Goal: Task Accomplishment & Management: Manage account settings

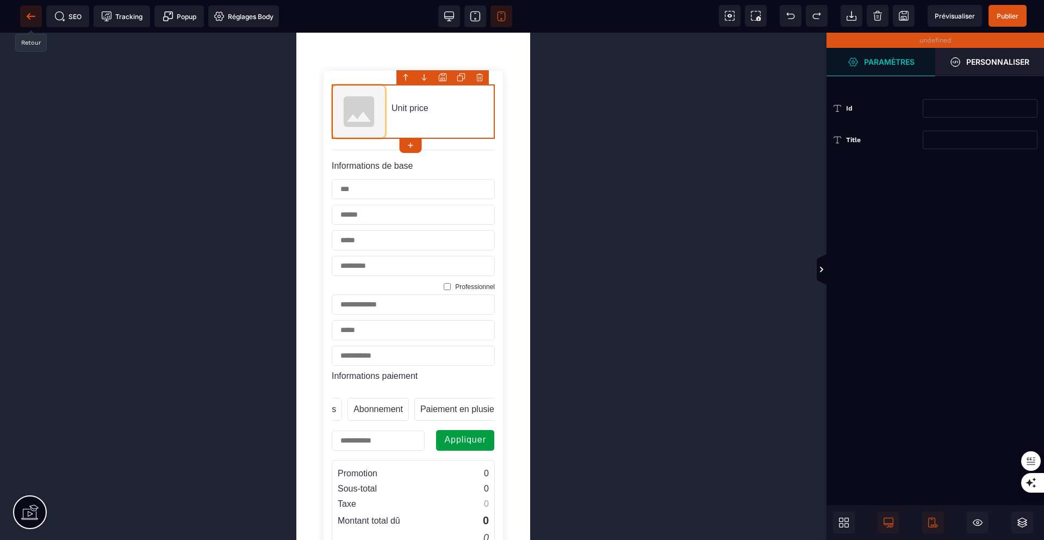
click at [27, 18] on icon at bounding box center [31, 16] width 11 height 11
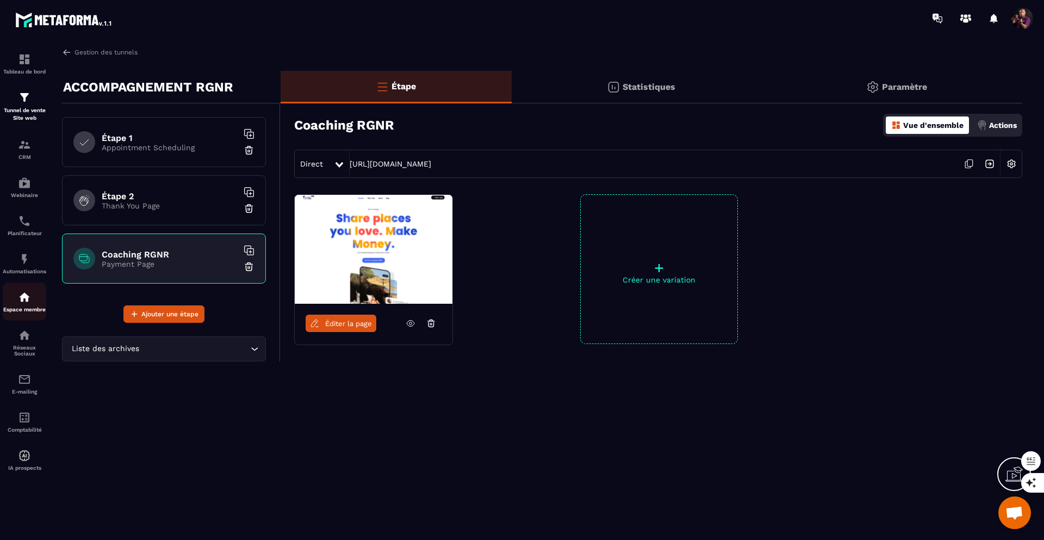
click at [24, 297] on img at bounding box center [24, 296] width 13 height 13
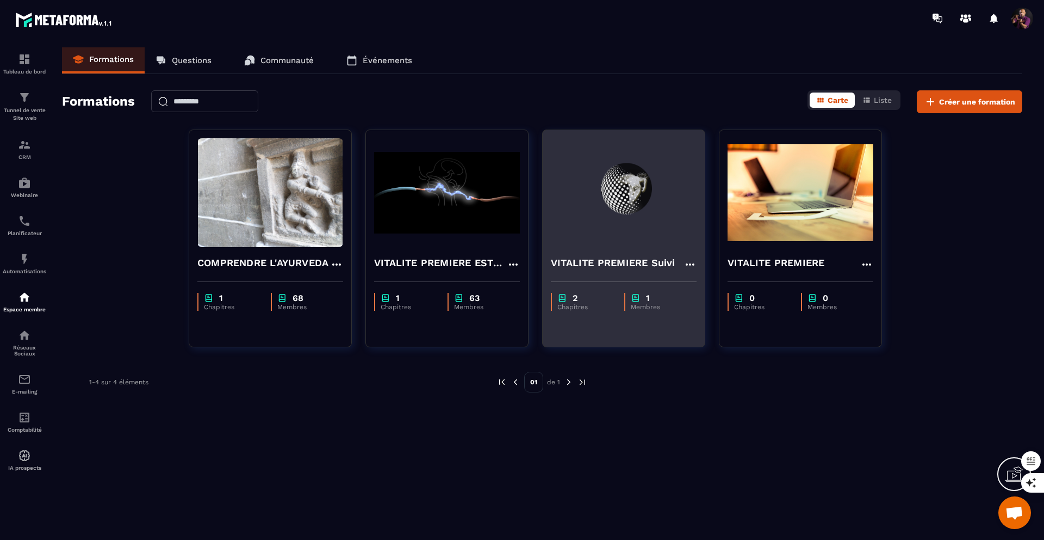
click at [607, 198] on img at bounding box center [624, 192] width 146 height 109
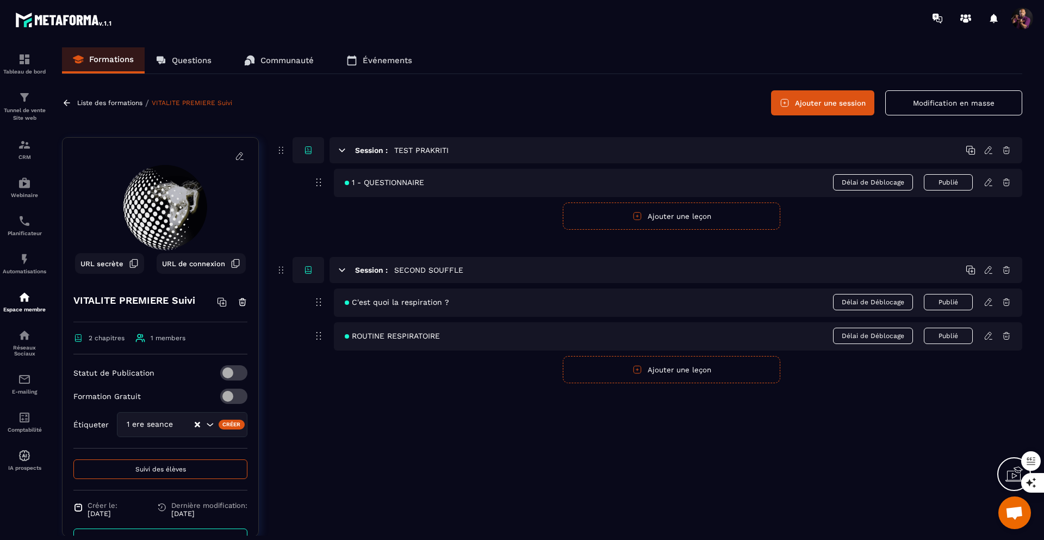
click at [988, 270] on icon at bounding box center [989, 270] width 10 height 10
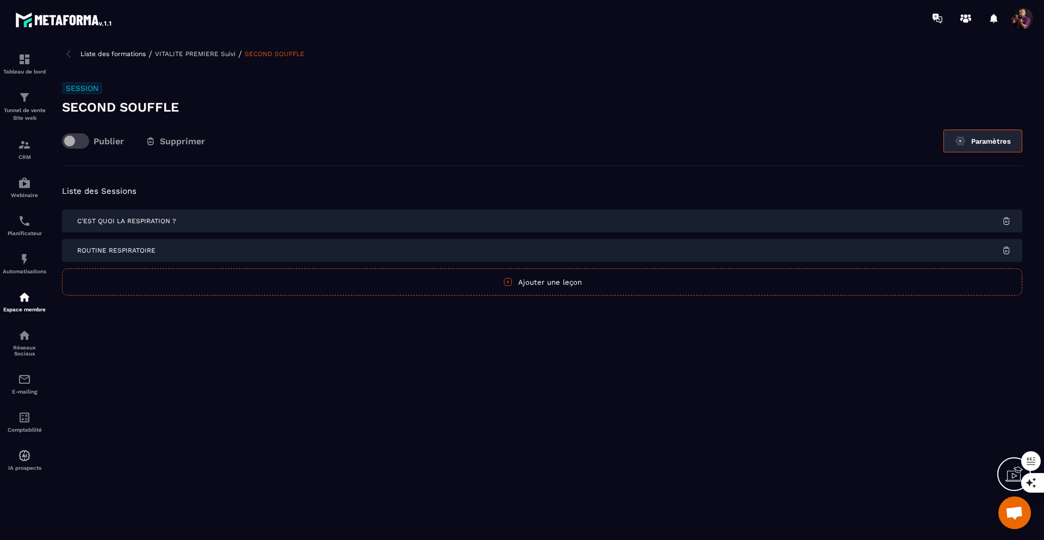
click at [972, 147] on button "Paramètres" at bounding box center [983, 140] width 79 height 23
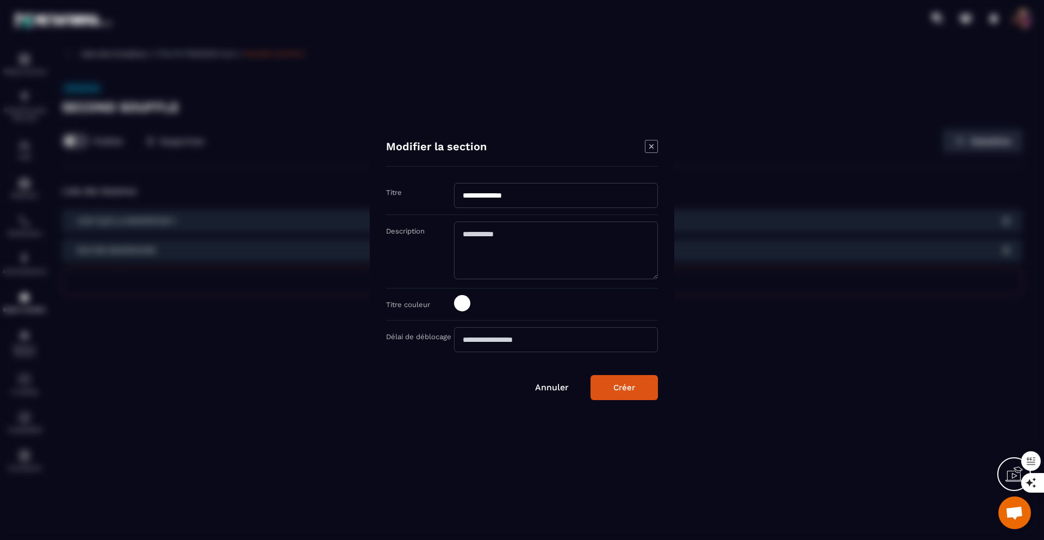
click at [609, 382] on button "Créer" at bounding box center [624, 387] width 67 height 25
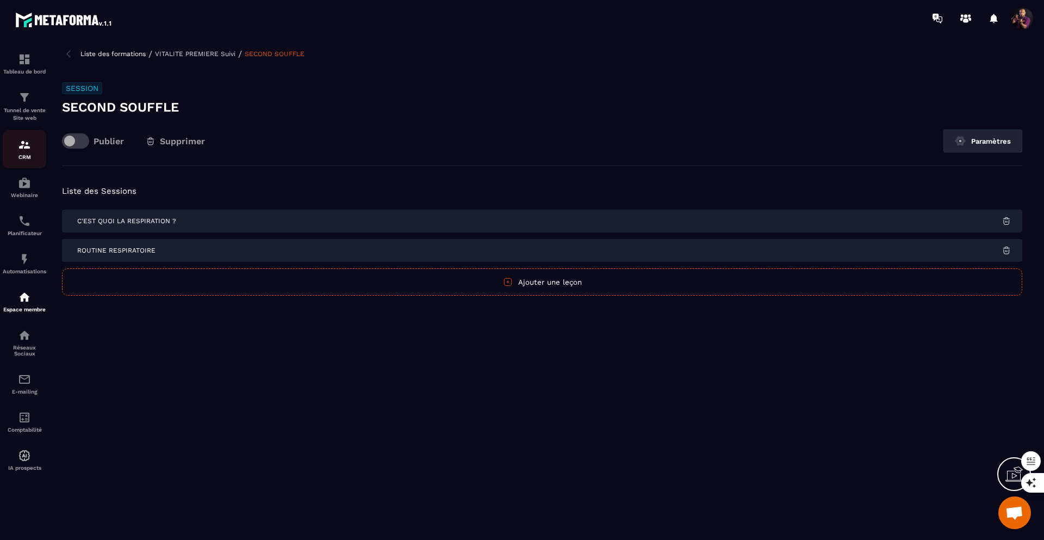
click at [22, 144] on img at bounding box center [24, 144] width 13 height 13
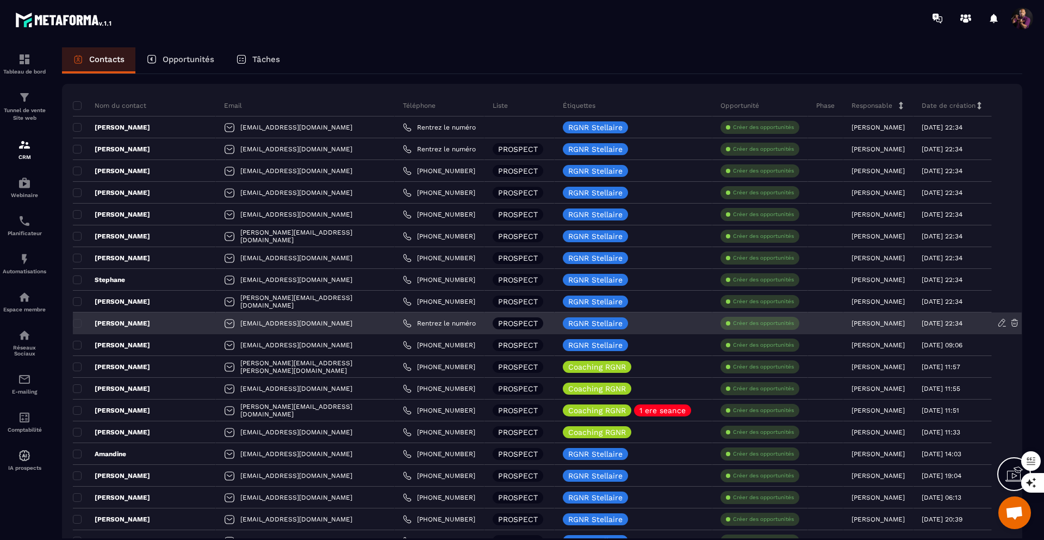
scroll to position [56, 0]
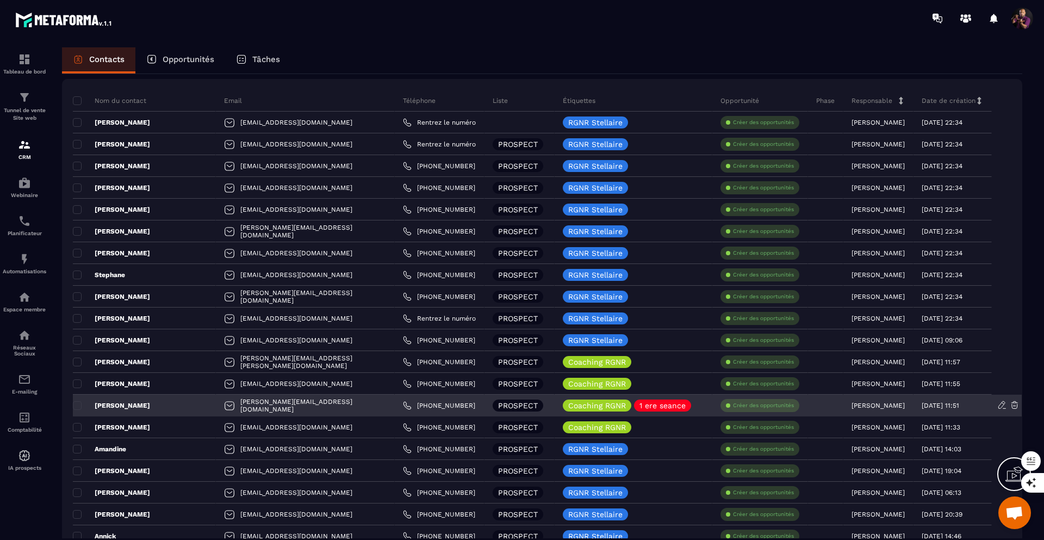
click at [108, 402] on p "[PERSON_NAME]" at bounding box center [111, 405] width 77 height 9
